Goal: Information Seeking & Learning: Check status

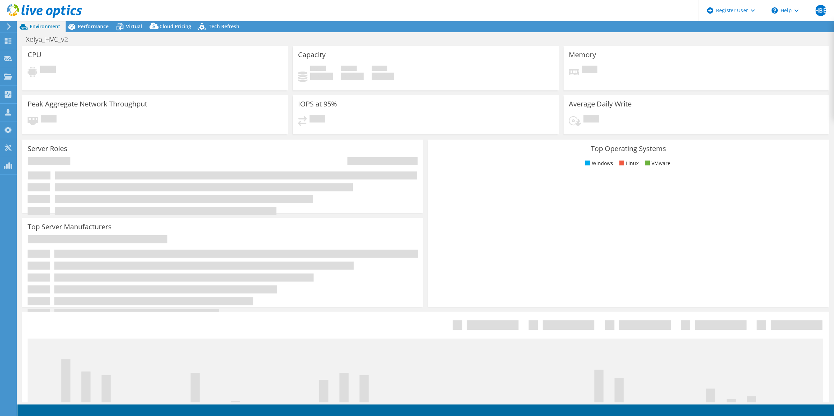
select select "USD"
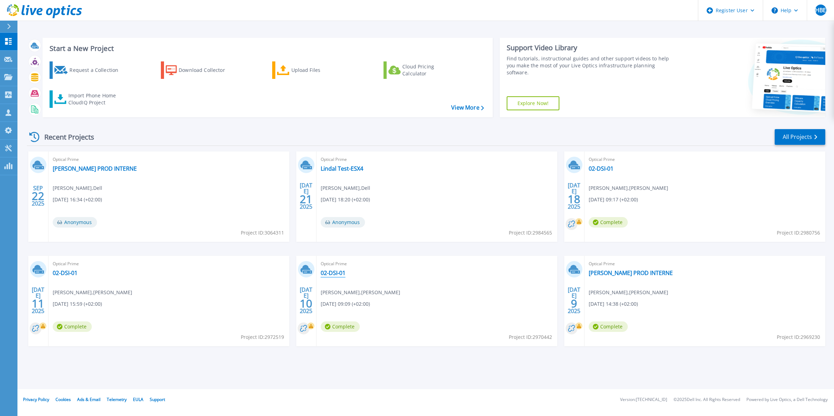
click at [331, 270] on link "02-DSI-01" at bounding box center [333, 272] width 25 height 7
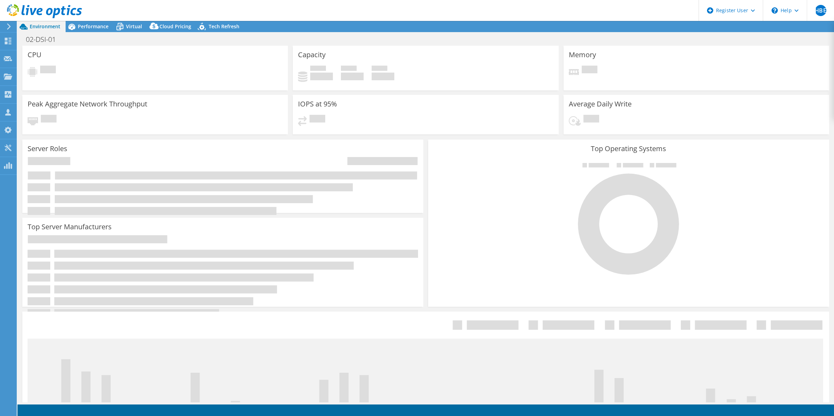
select select "USD"
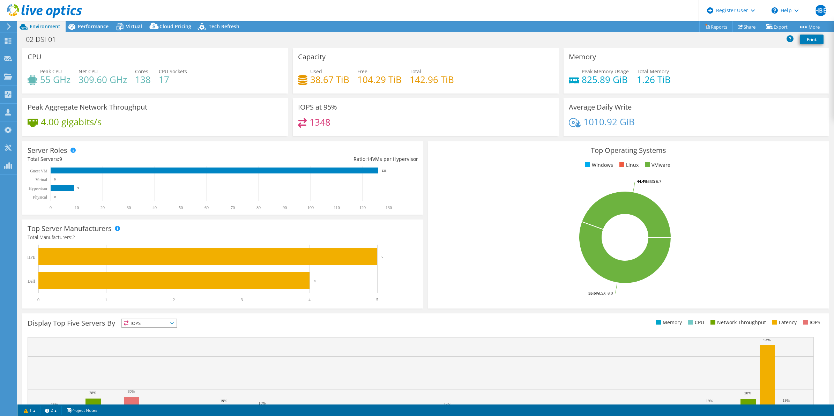
scroll to position [49, 0]
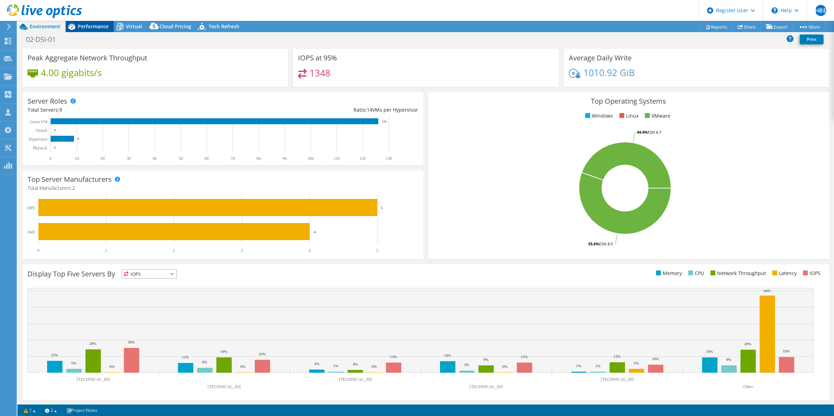
click at [88, 29] on span "Performance" at bounding box center [93, 26] width 31 height 7
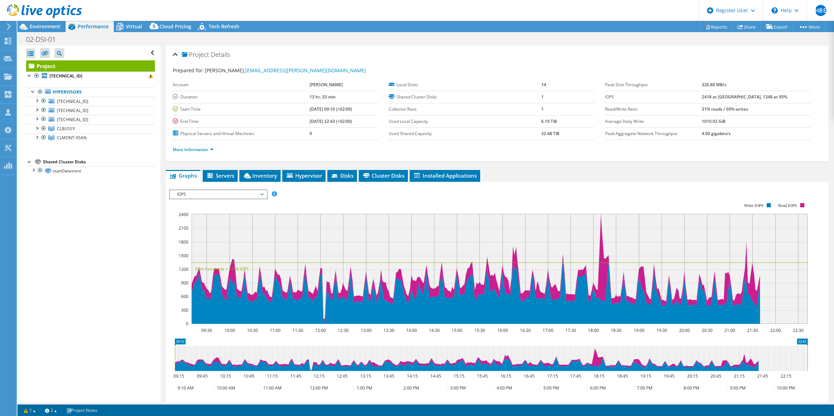
scroll to position [0, 0]
click at [34, 138] on div at bounding box center [36, 136] width 7 height 7
click at [35, 128] on div at bounding box center [36, 127] width 7 height 7
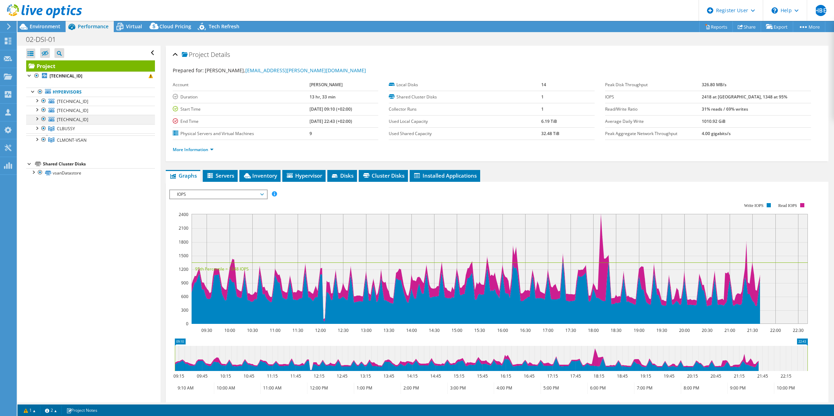
click at [35, 117] on div at bounding box center [36, 118] width 7 height 7
click at [50, 28] on span "Environment" at bounding box center [45, 26] width 31 height 7
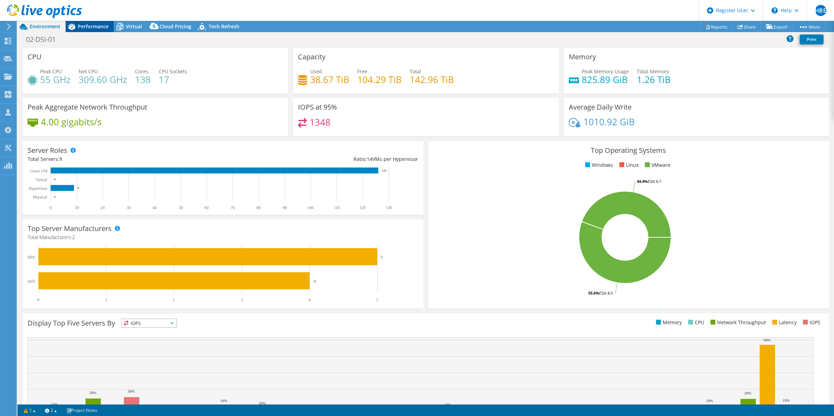
click at [88, 25] on span "Performance" at bounding box center [93, 26] width 31 height 7
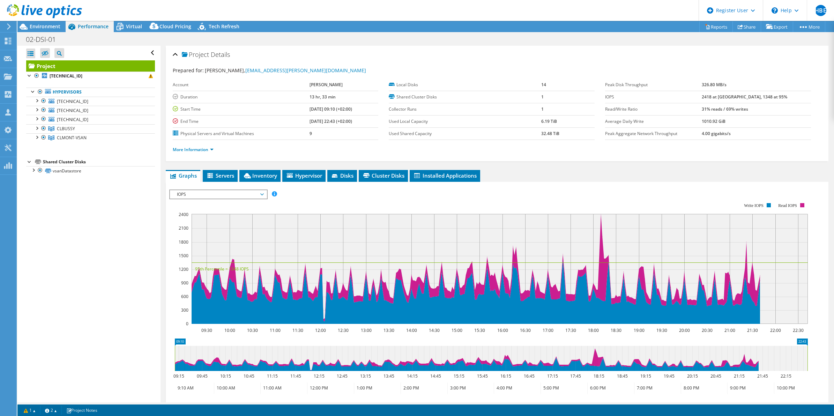
click at [227, 197] on span "IOPS" at bounding box center [218, 194] width 90 height 8
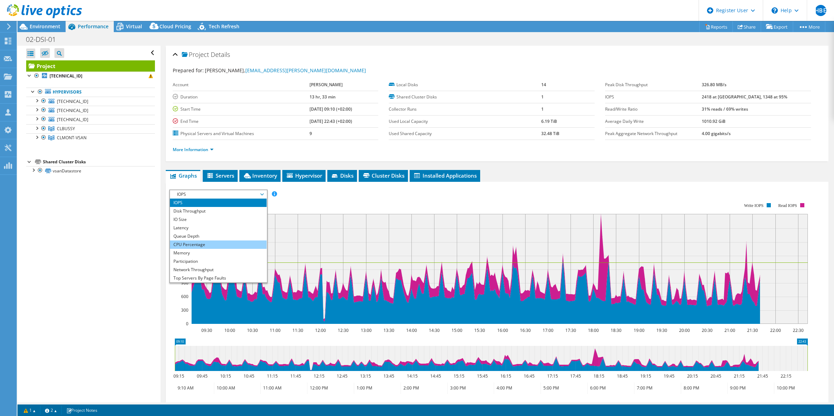
click at [215, 245] on li "CPU Percentage" at bounding box center [218, 244] width 97 height 8
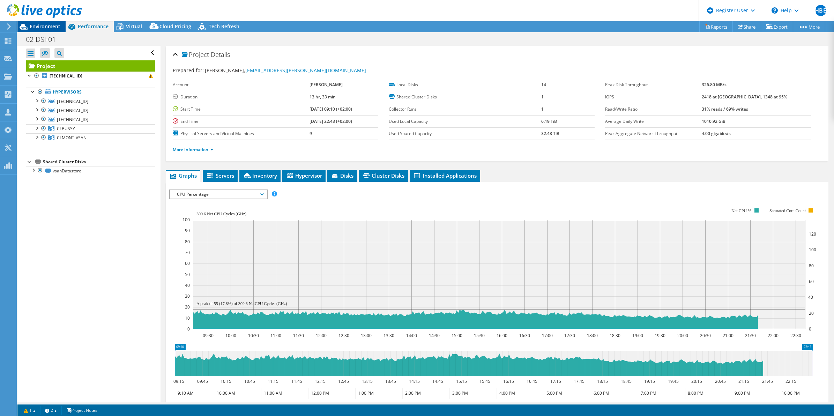
click at [36, 31] on div "Environment" at bounding box center [41, 26] width 48 height 11
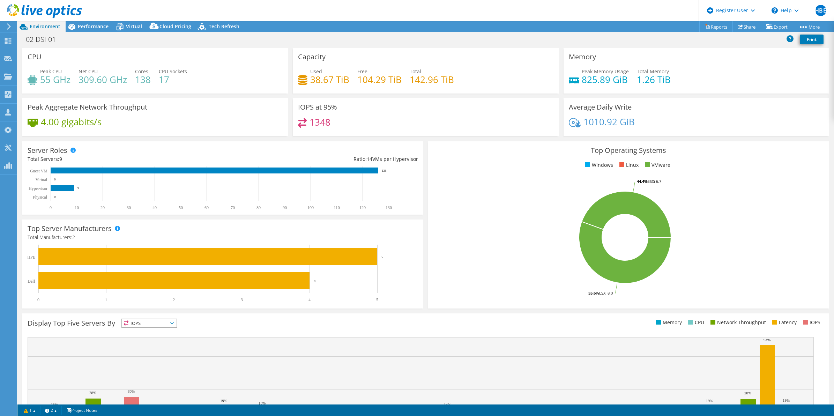
click at [56, 10] on icon at bounding box center [44, 11] width 75 height 14
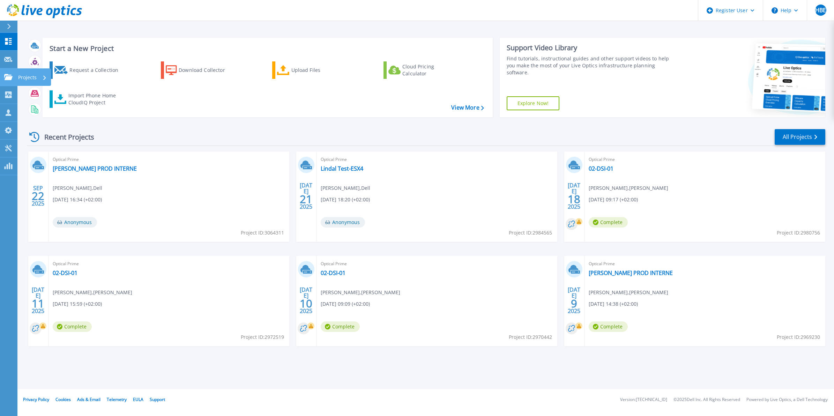
click at [22, 77] on p "Projects" at bounding box center [27, 77] width 18 height 18
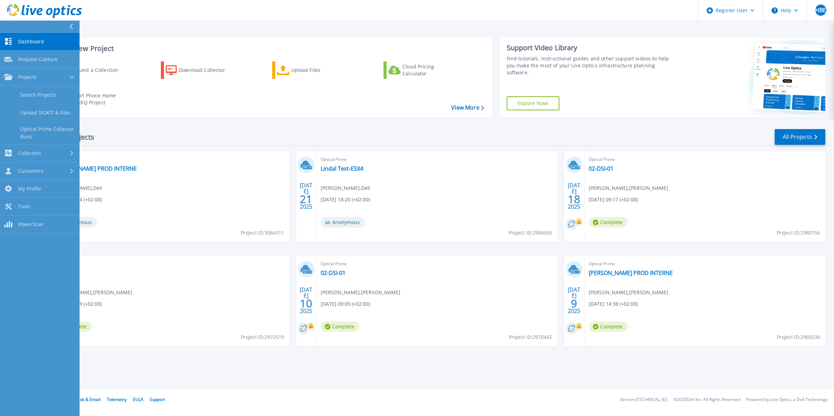
click at [311, 131] on div "Recent Projects All Projects" at bounding box center [426, 136] width 798 height 17
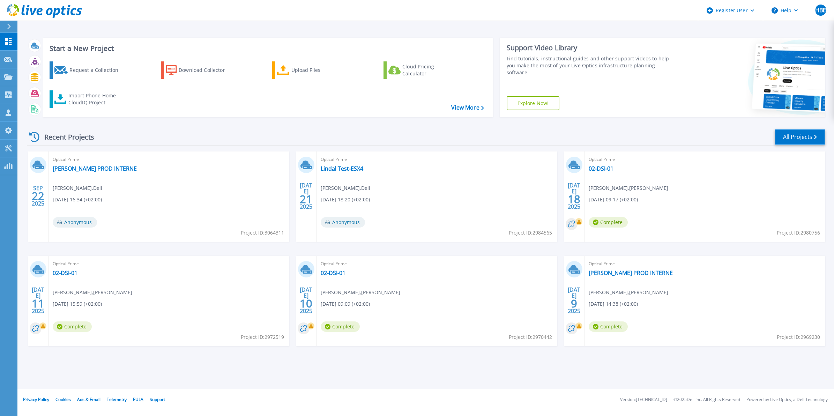
click at [790, 131] on link "All Projects" at bounding box center [799, 137] width 51 height 16
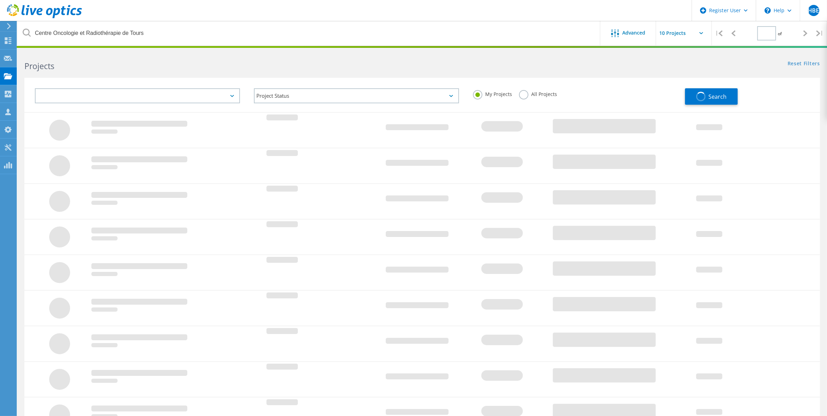
type input "1"
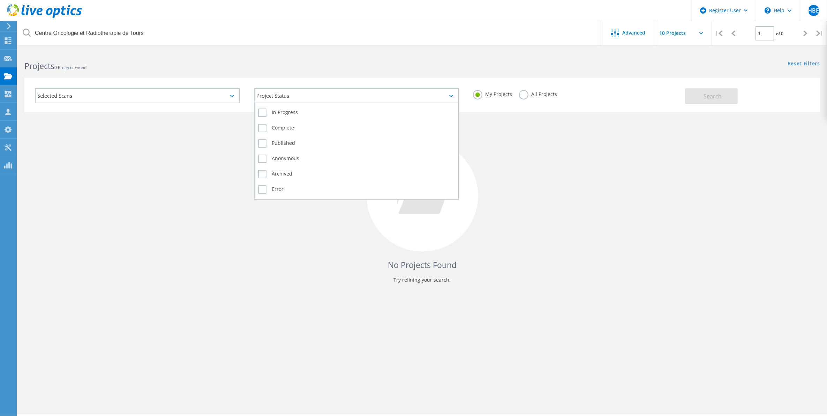
click at [346, 96] on div "Project Status" at bounding box center [356, 95] width 205 height 15
click at [278, 125] on label "Complete" at bounding box center [356, 128] width 197 height 8
click at [0, 0] on input "Complete" at bounding box center [0, 0] width 0 height 0
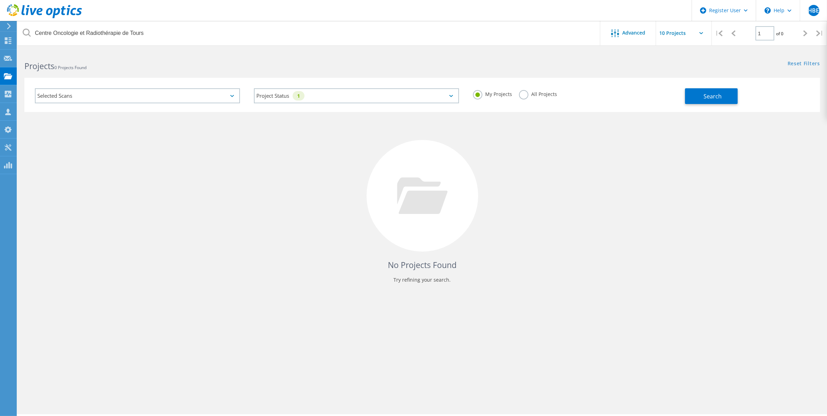
click at [203, 116] on div "No Projects Found Try refining your search." at bounding box center [422, 202] width 796 height 180
click at [675, 98] on div "My Projects All Projects" at bounding box center [575, 94] width 219 height 26
click at [694, 91] on button "Search" at bounding box center [711, 96] width 53 height 16
click at [193, 94] on div "Selected Scans" at bounding box center [137, 95] width 205 height 15
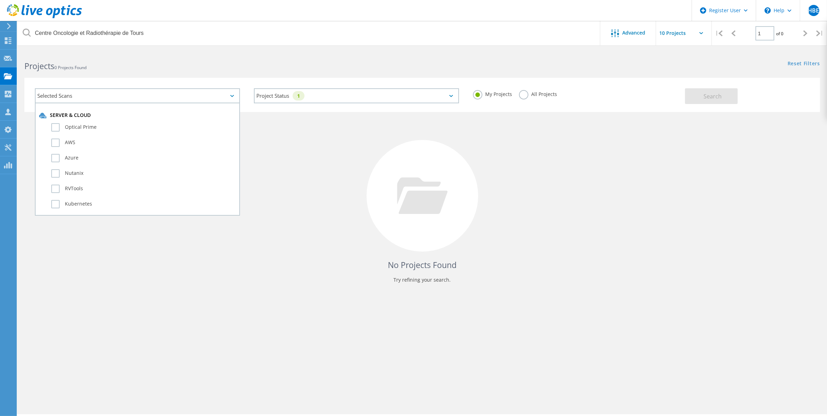
click at [56, 131] on div "Optical Prime" at bounding box center [137, 128] width 197 height 15
click at [58, 127] on label "Optical Prime" at bounding box center [143, 127] width 185 height 8
click at [0, 0] on input "Optical Prime" at bounding box center [0, 0] width 0 height 0
click at [430, 181] on icon at bounding box center [422, 195] width 51 height 37
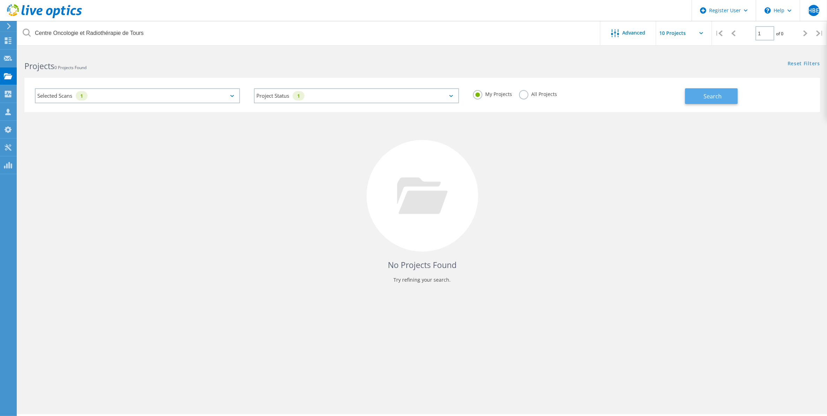
click at [696, 102] on button "Search" at bounding box center [711, 96] width 53 height 16
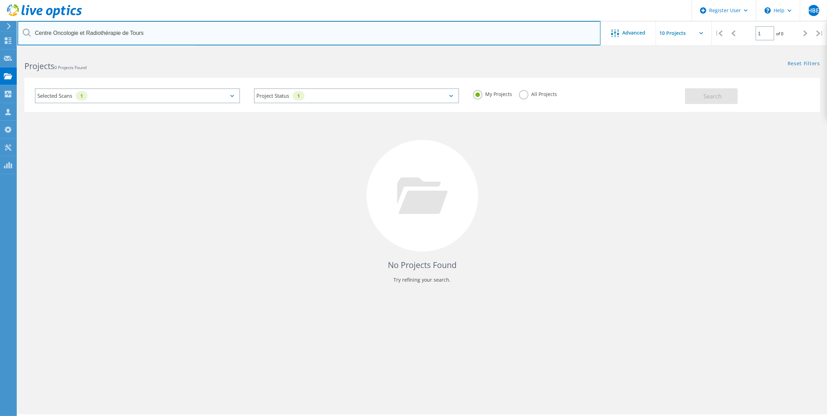
click at [124, 29] on input "Centre Oncologie et Radiothérapie de Tours" at bounding box center [308, 33] width 583 height 24
drag, startPoint x: 112, startPoint y: 42, endPoint x: 19, endPoint y: 38, distance: 92.9
click at [19, 38] on input "Centre Oncologie et Radiothérapie de Tours" at bounding box center [308, 33] width 583 height 24
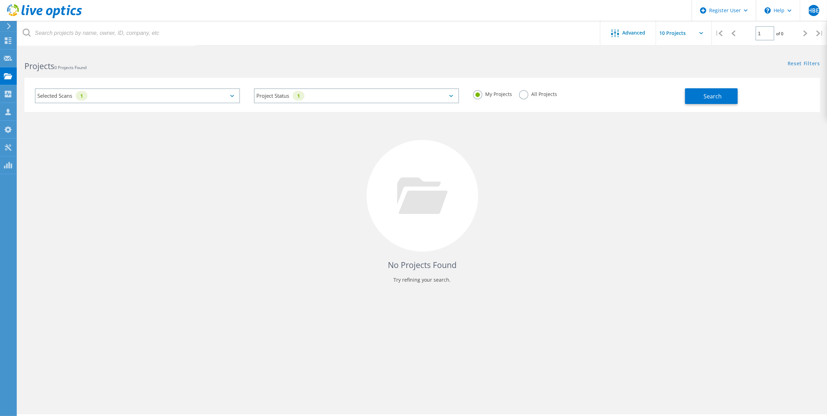
click at [609, 180] on div "No Projects Found Try refining your search." at bounding box center [422, 202] width 796 height 180
click at [705, 100] on span "Search" at bounding box center [713, 96] width 18 height 8
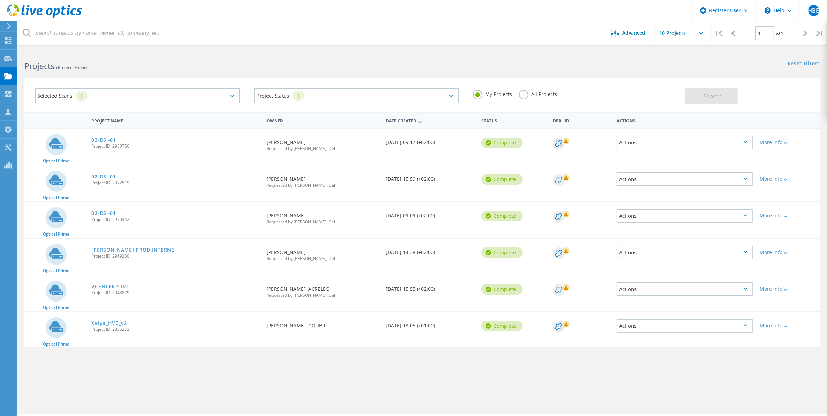
click at [669, 33] on input "text" at bounding box center [691, 33] width 70 height 24
click at [680, 80] on div "Show 40 Projects" at bounding box center [690, 86] width 69 height 12
type input "Show 40 Projects"
click at [616, 34] on icon at bounding box center [615, 33] width 8 height 8
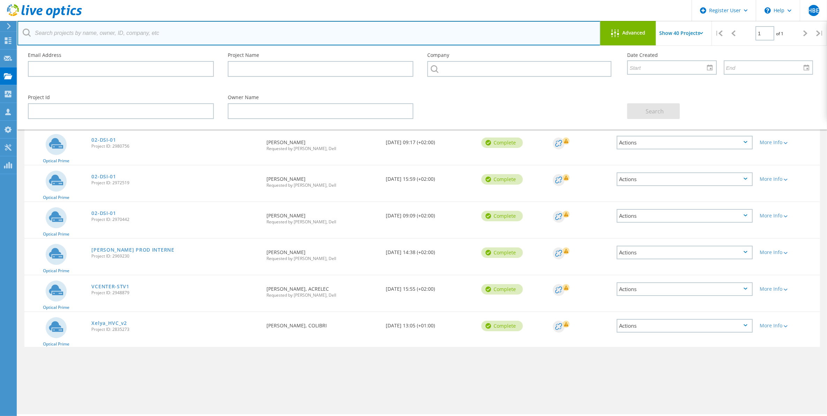
click at [414, 34] on input "text" at bounding box center [308, 33] width 583 height 24
